Goal: Task Accomplishment & Management: Manage account settings

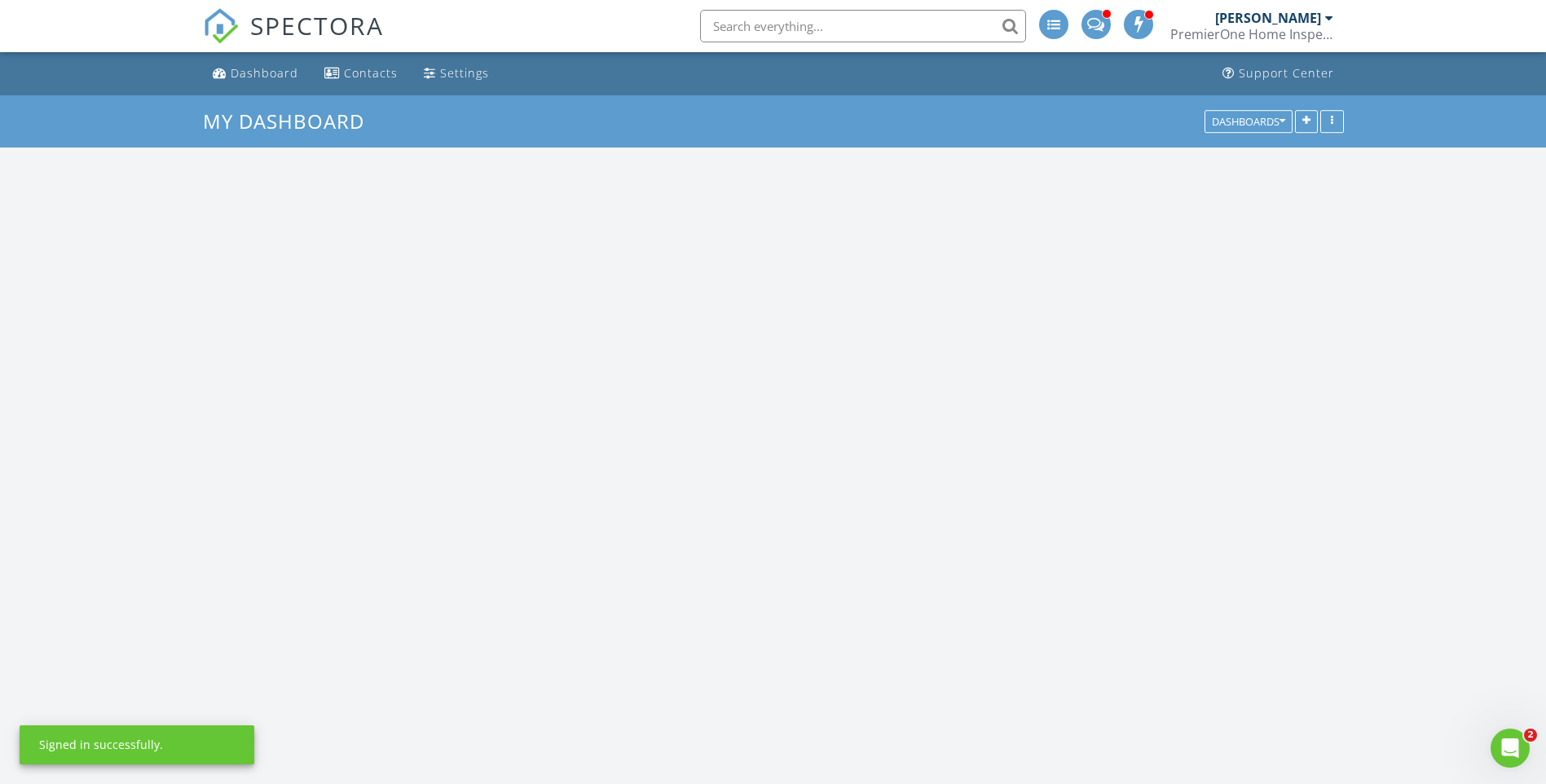
scroll to position [1508, 1571]
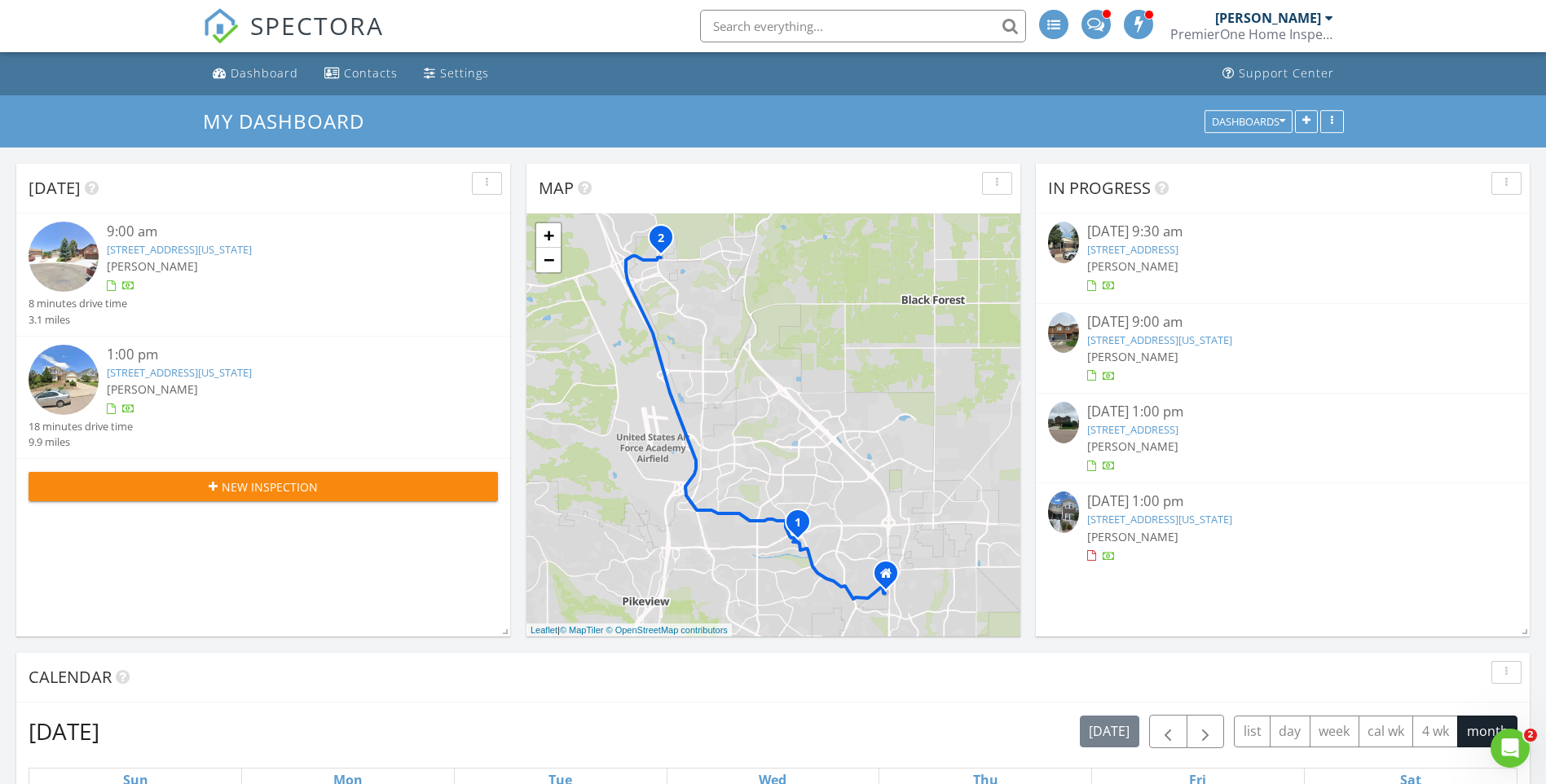
click at [1113, 516] on link "[STREET_ADDRESS][US_STATE]" at bounding box center [1159, 519] width 145 height 15
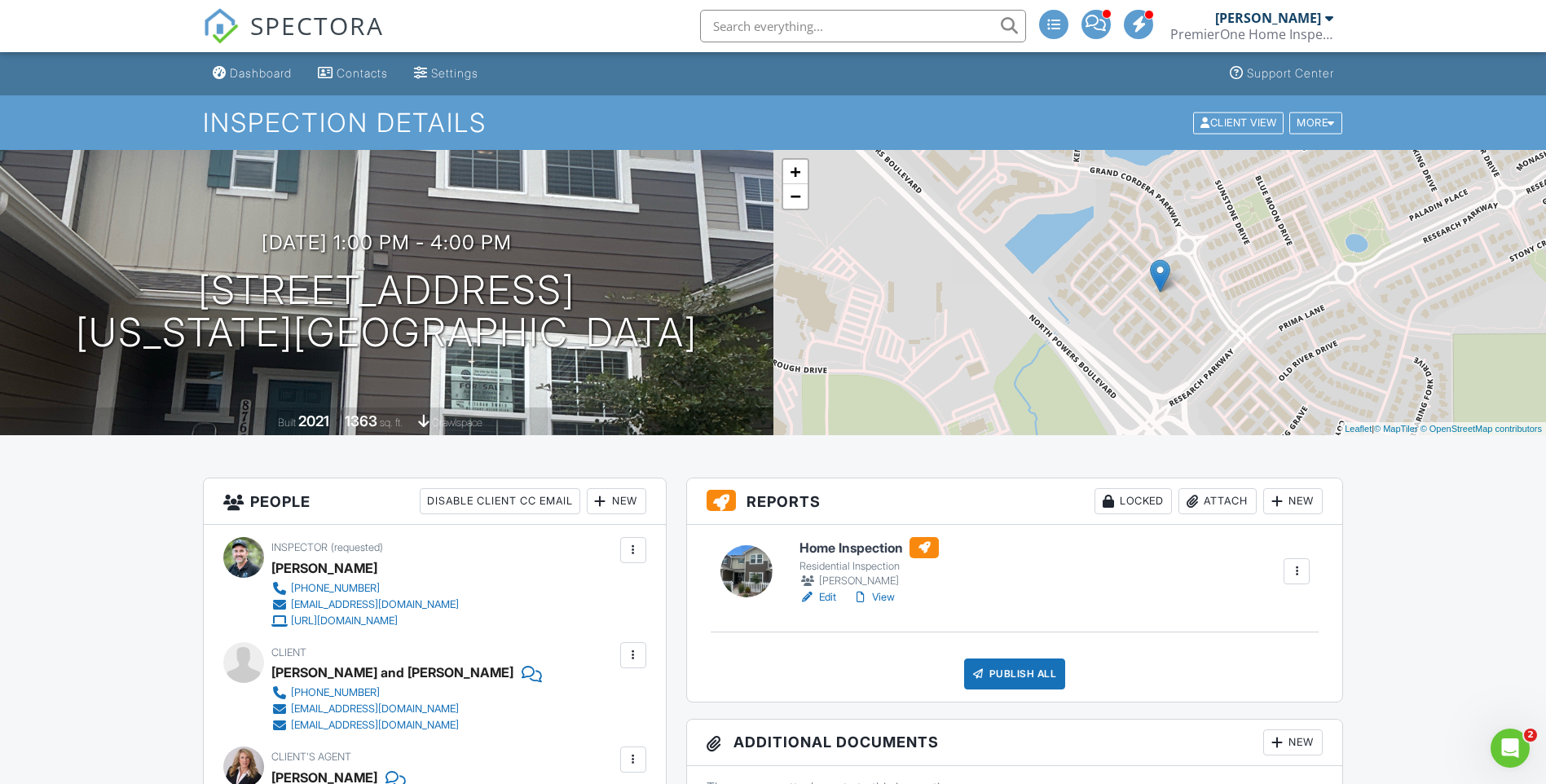
click at [864, 548] on h6 "Home Inspection" at bounding box center [869, 548] width 140 height 21
